Goal: Find specific page/section: Find specific page/section

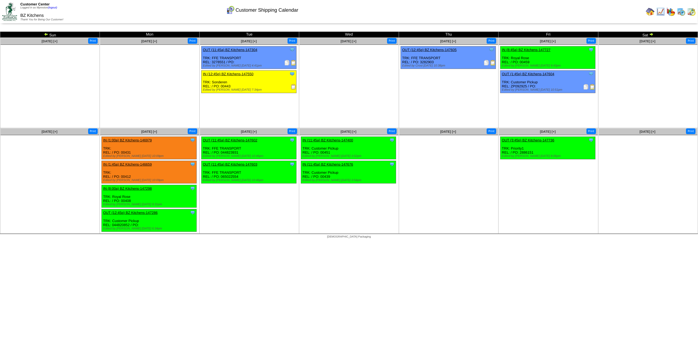
click at [680, 13] on img at bounding box center [680, 11] width 9 height 9
